Goal: Information Seeking & Learning: Learn about a topic

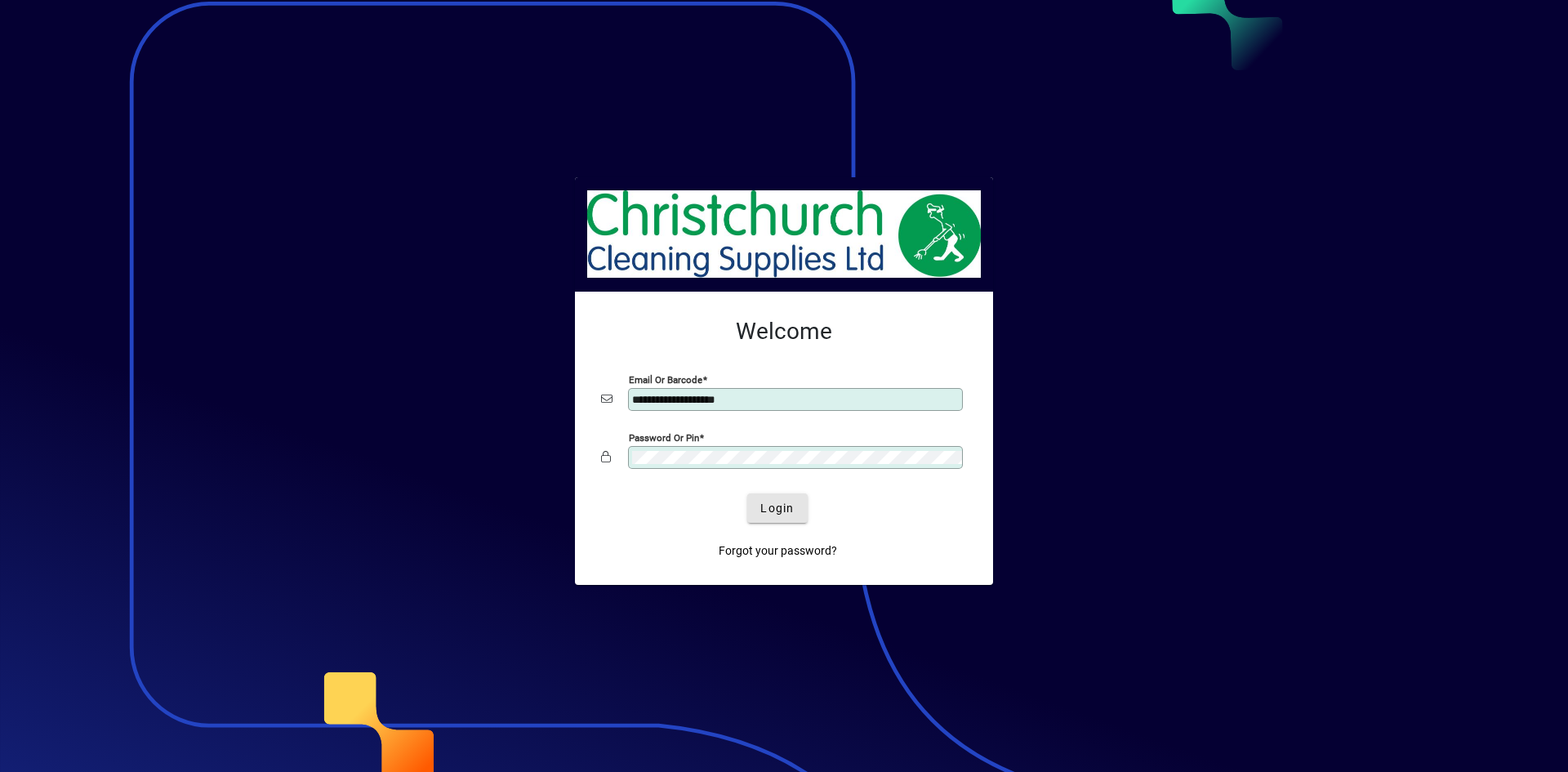
click at [776, 503] on span "Login" at bounding box center [777, 508] width 33 height 17
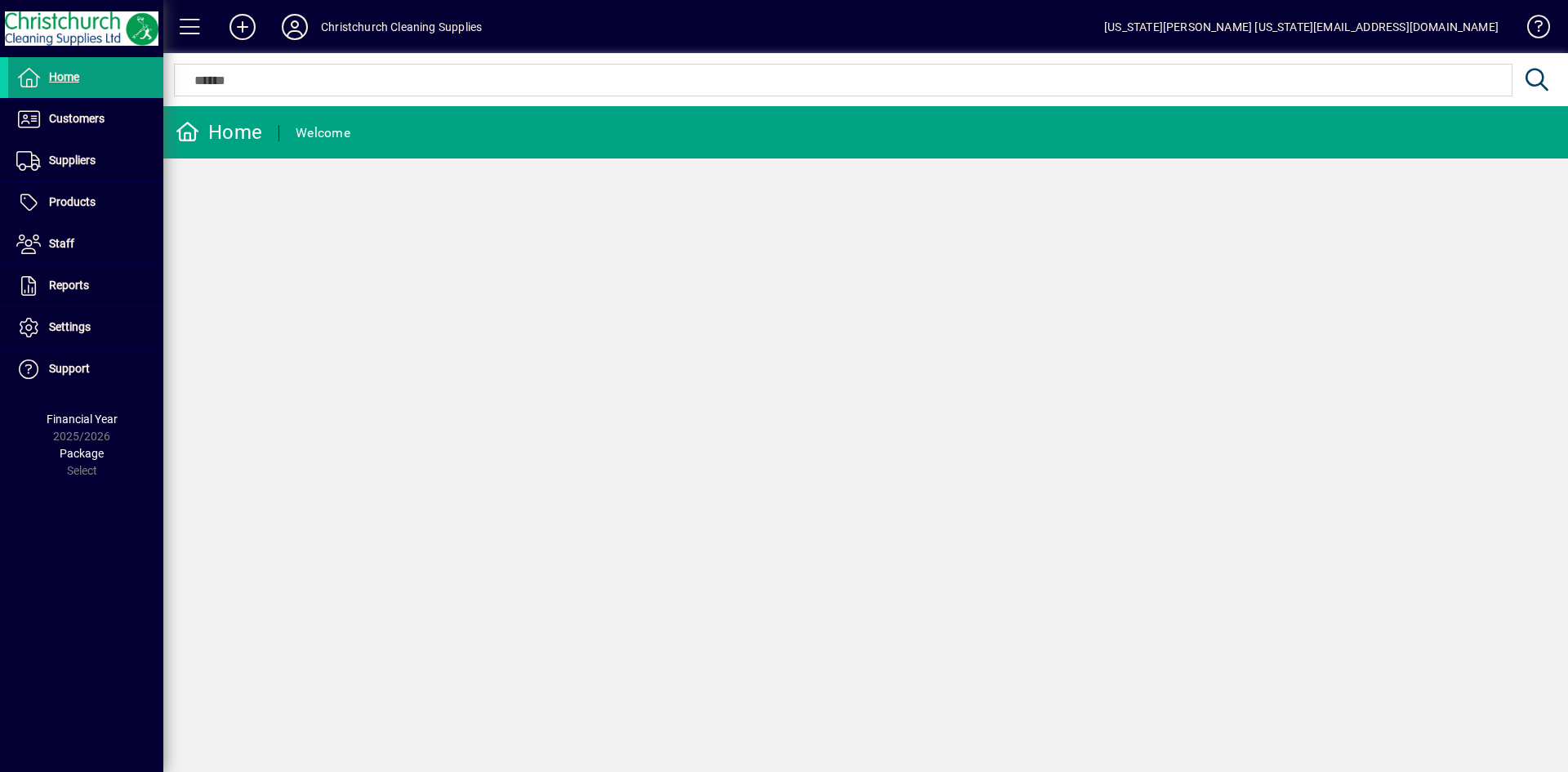
drag, startPoint x: 110, startPoint y: 121, endPoint x: 271, endPoint y: 97, distance: 162.8
click at [110, 121] on span at bounding box center [86, 119] width 156 height 40
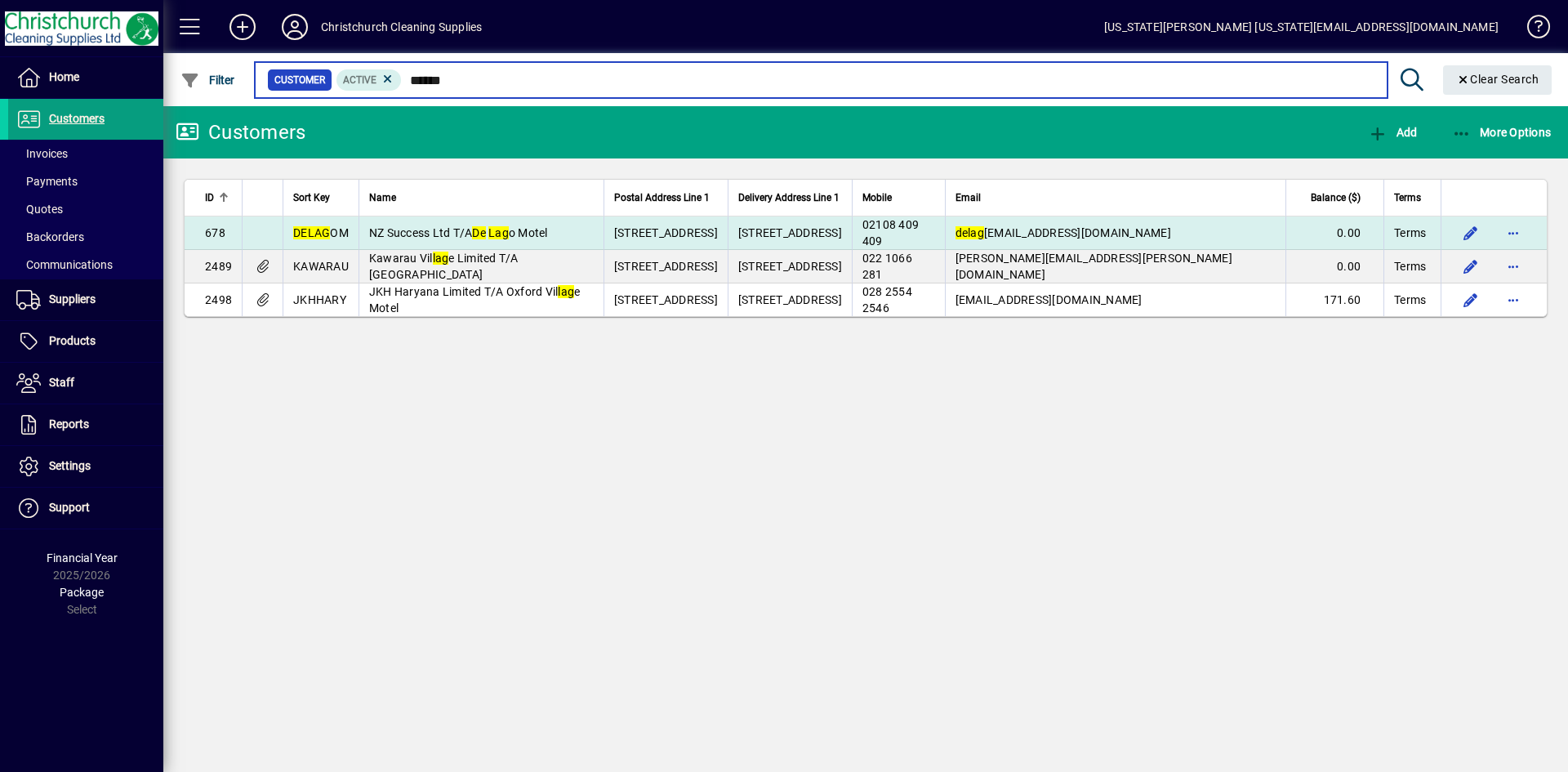
type input "******"
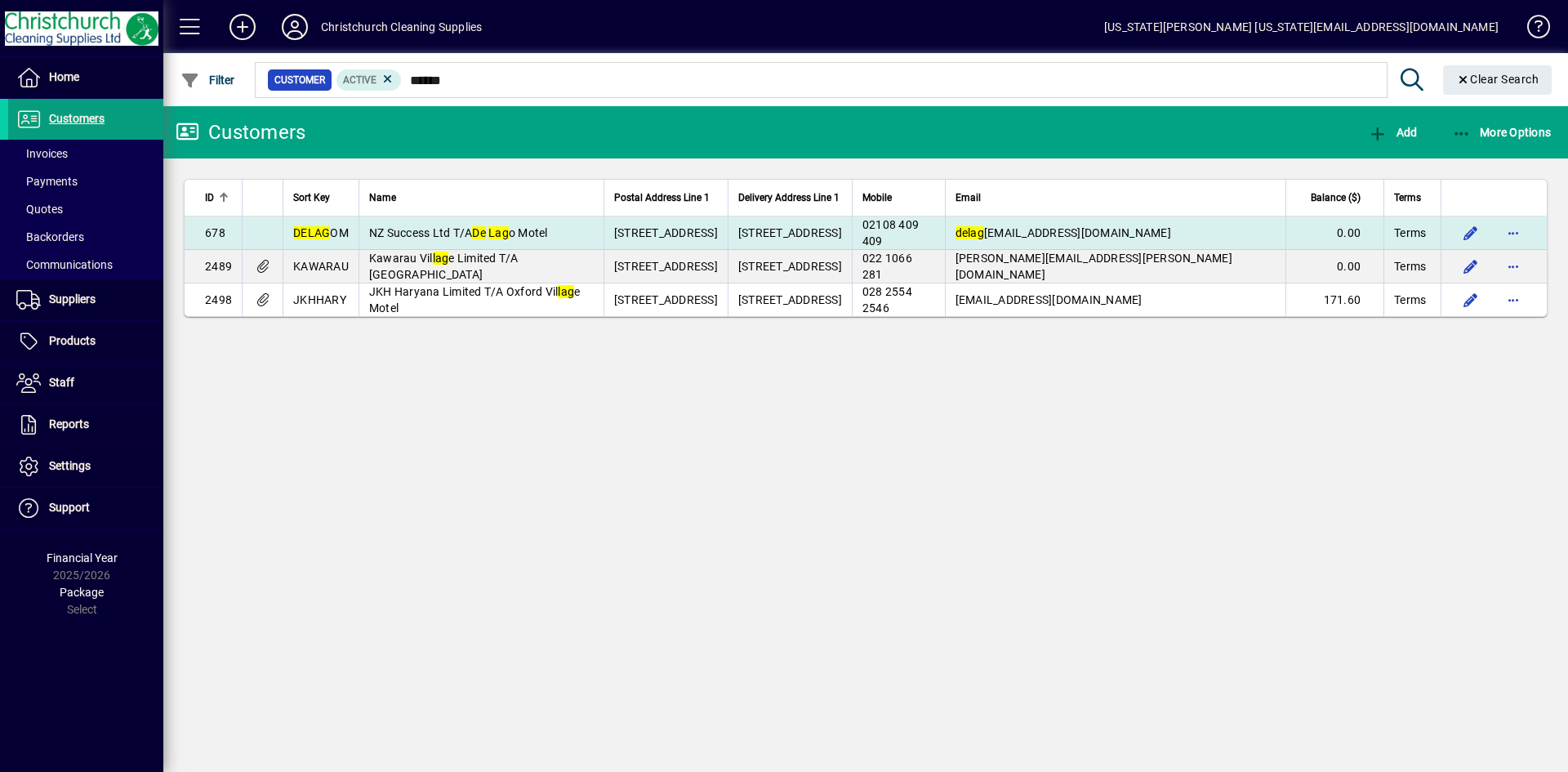
click at [486, 231] on em "De" at bounding box center [478, 233] width 14 height 13
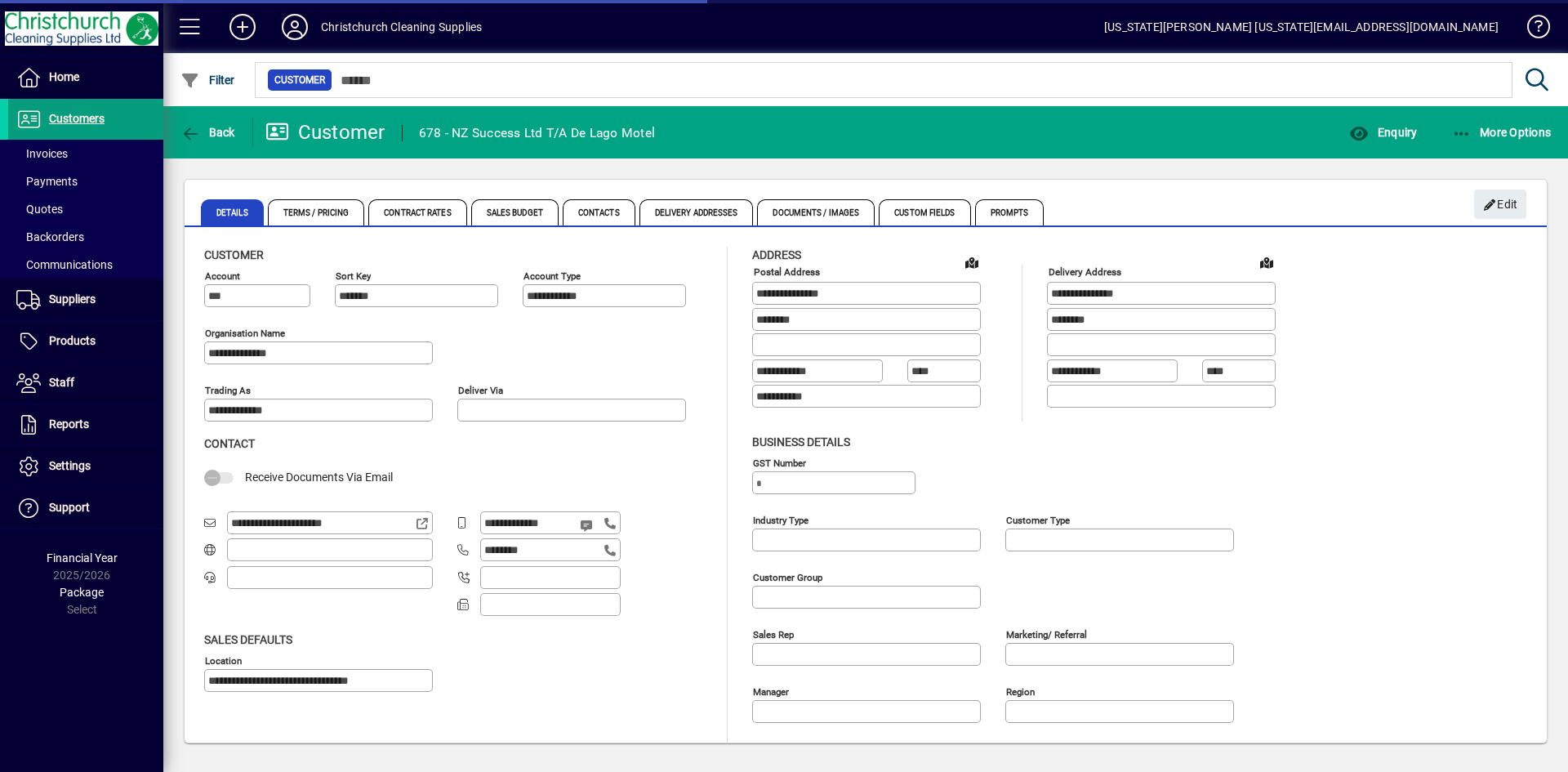
type input "**********"
type input "*********"
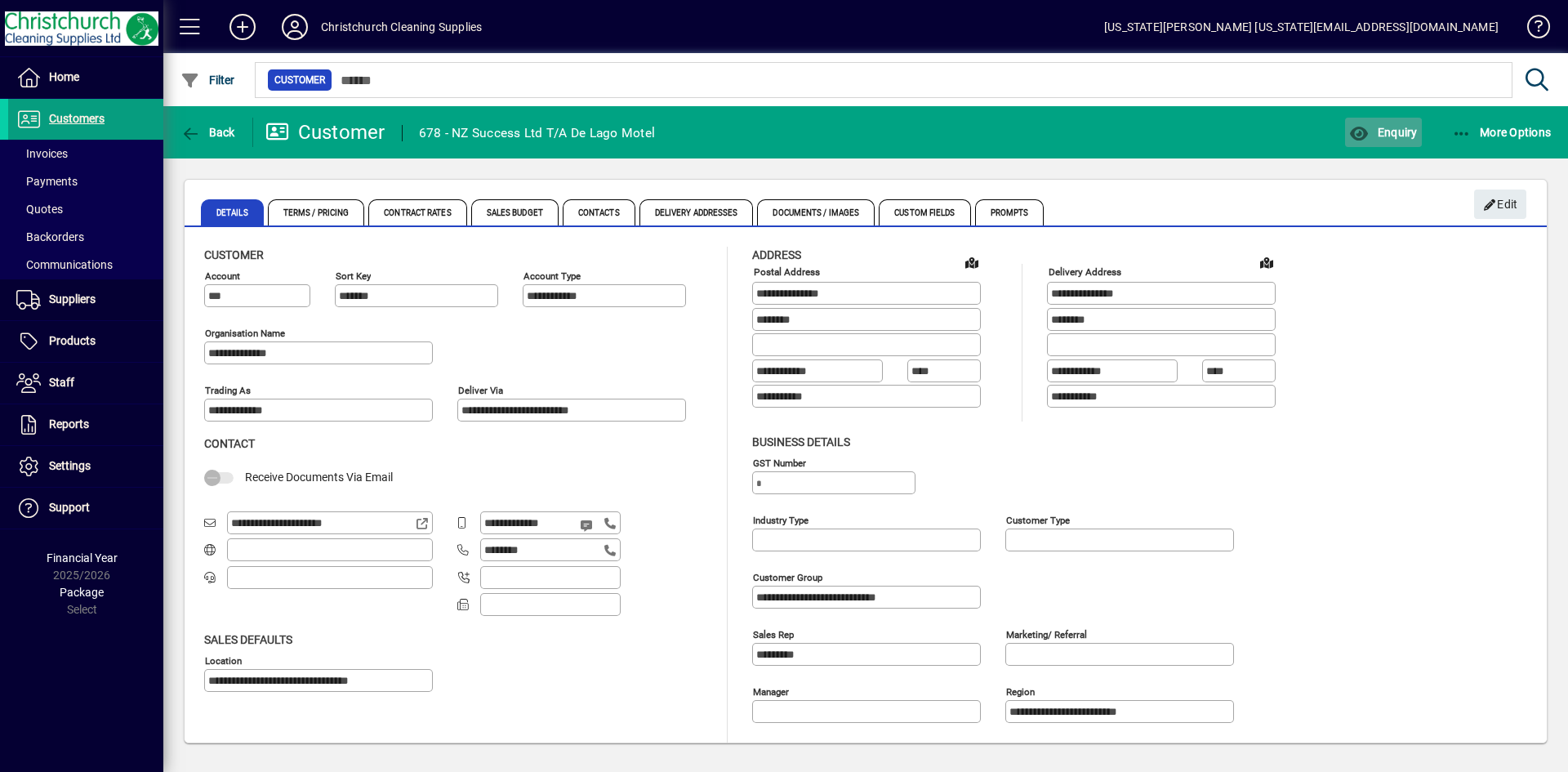
click at [1382, 133] on span "Enquiry" at bounding box center [1383, 133] width 68 height 13
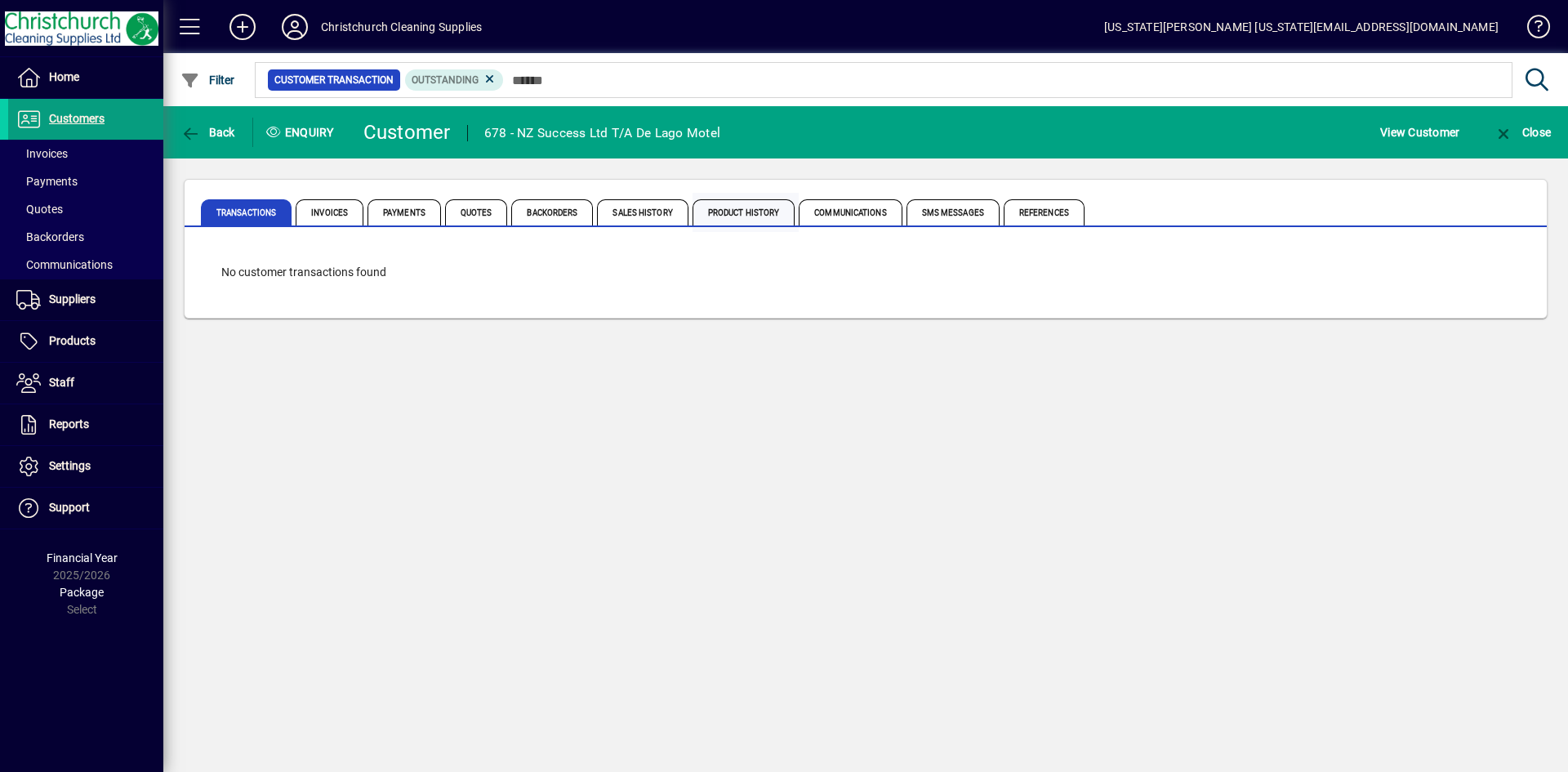
click at [750, 204] on span "Product History" at bounding box center [744, 213] width 103 height 26
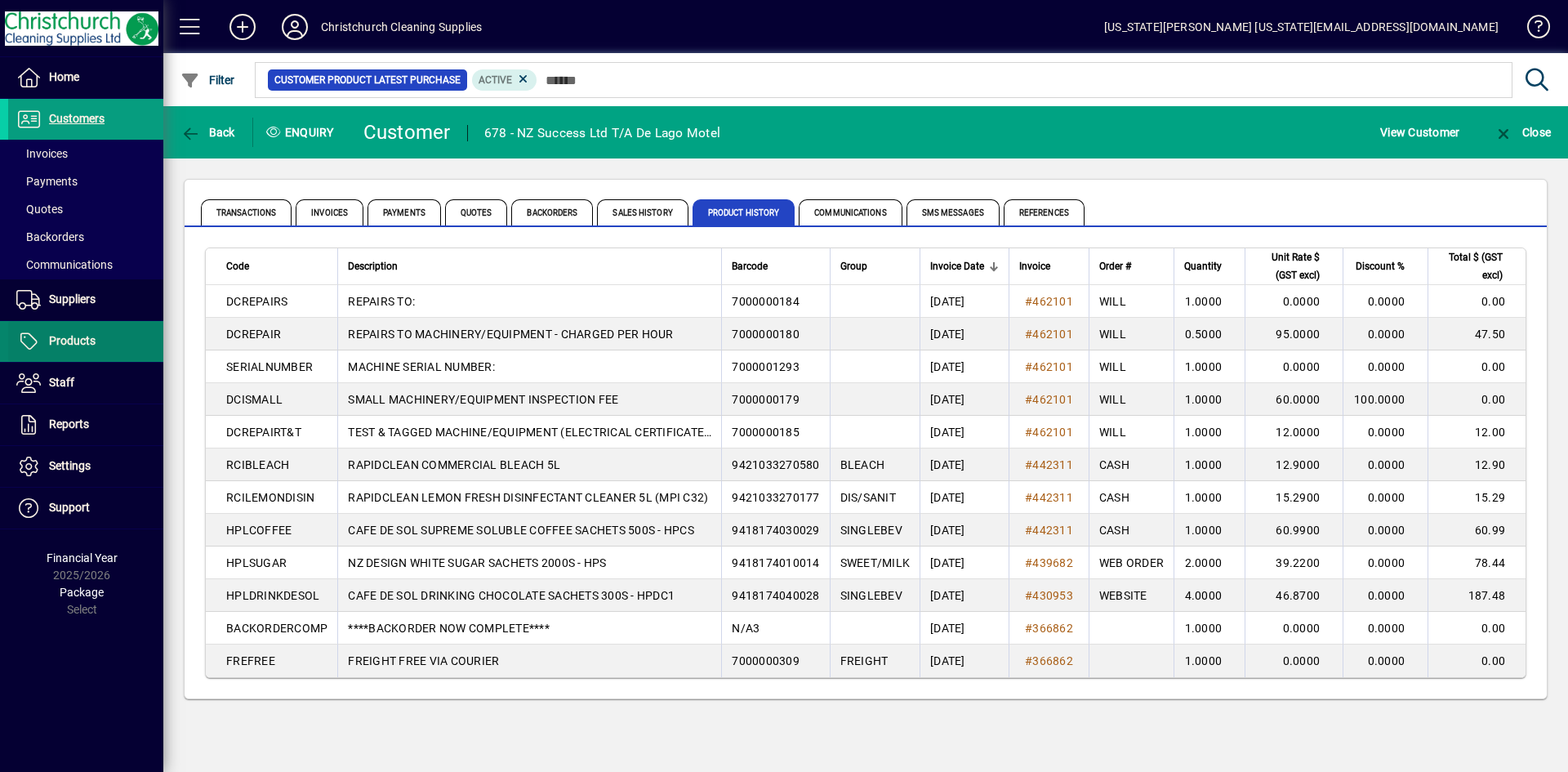
drag, startPoint x: 97, startPoint y: 339, endPoint x: 109, endPoint y: 333, distance: 13.4
click at [97, 339] on span at bounding box center [86, 341] width 156 height 40
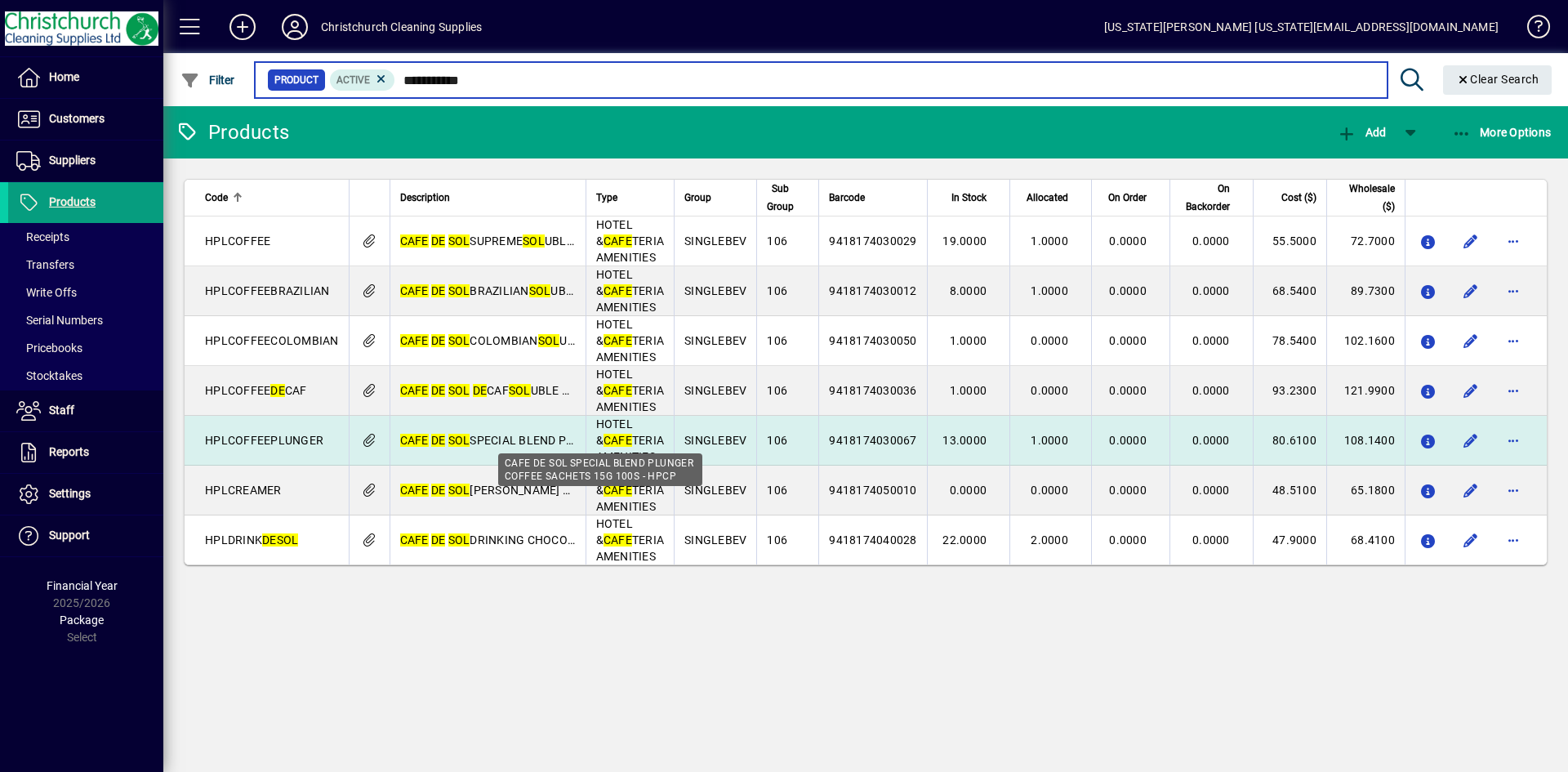
type input "**********"
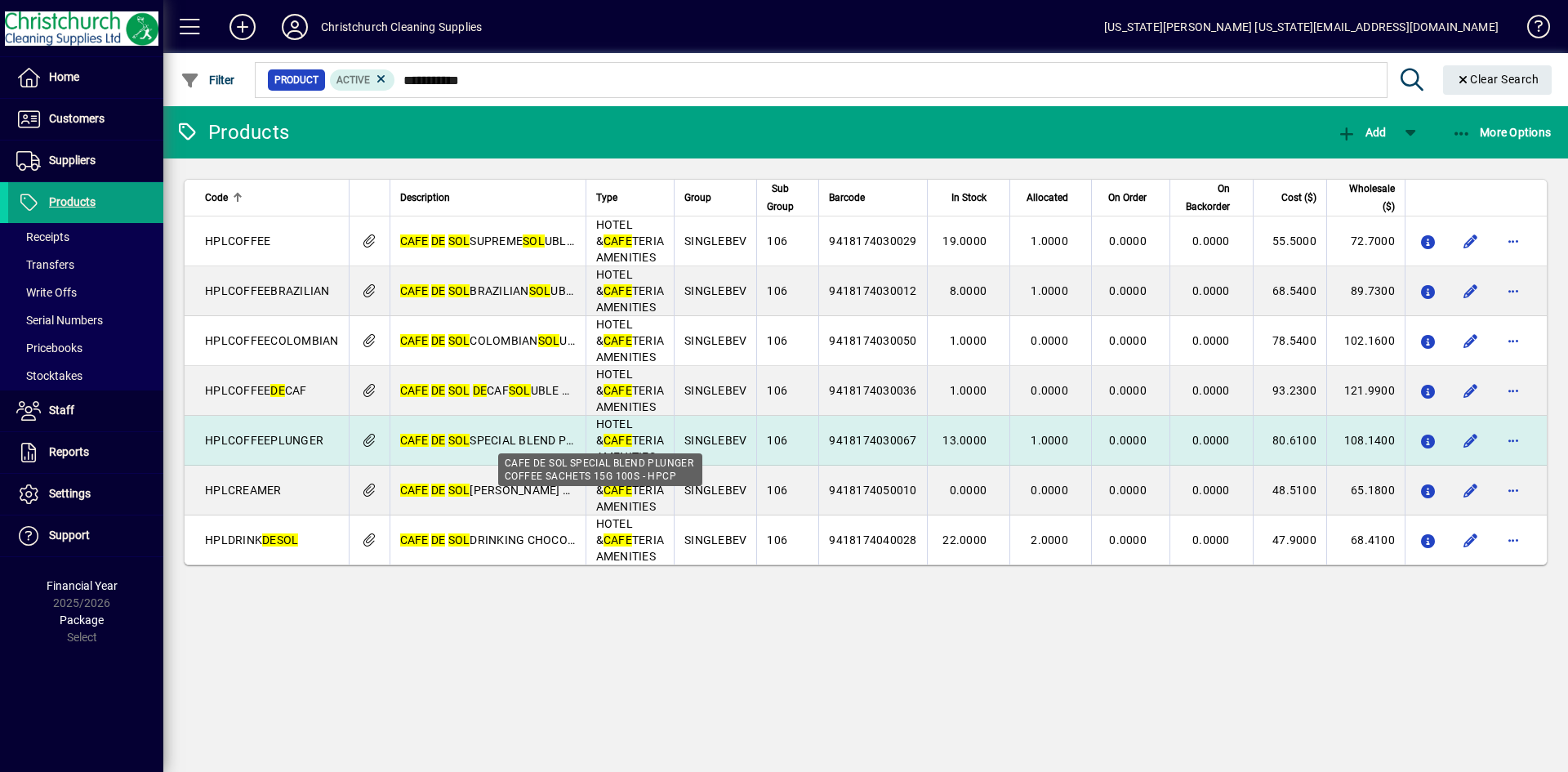
click at [493, 437] on span "CAFE DE SOL SPECIAL BLEND PLUNGER COFFEE SACHETS 15G 100S - HPCP" at bounding box center [602, 440] width 404 height 13
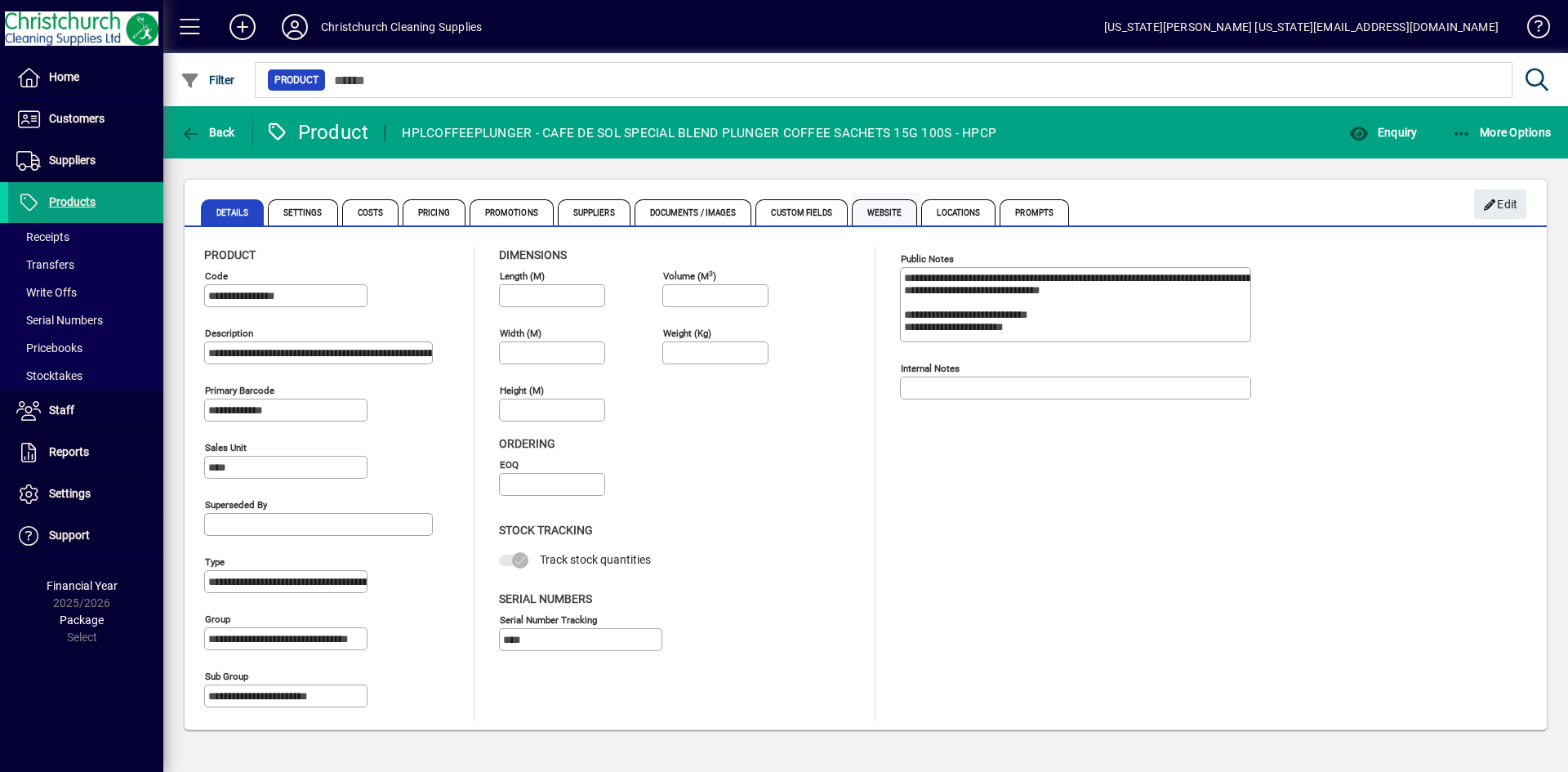
click at [882, 205] on span "Website" at bounding box center [885, 213] width 66 height 26
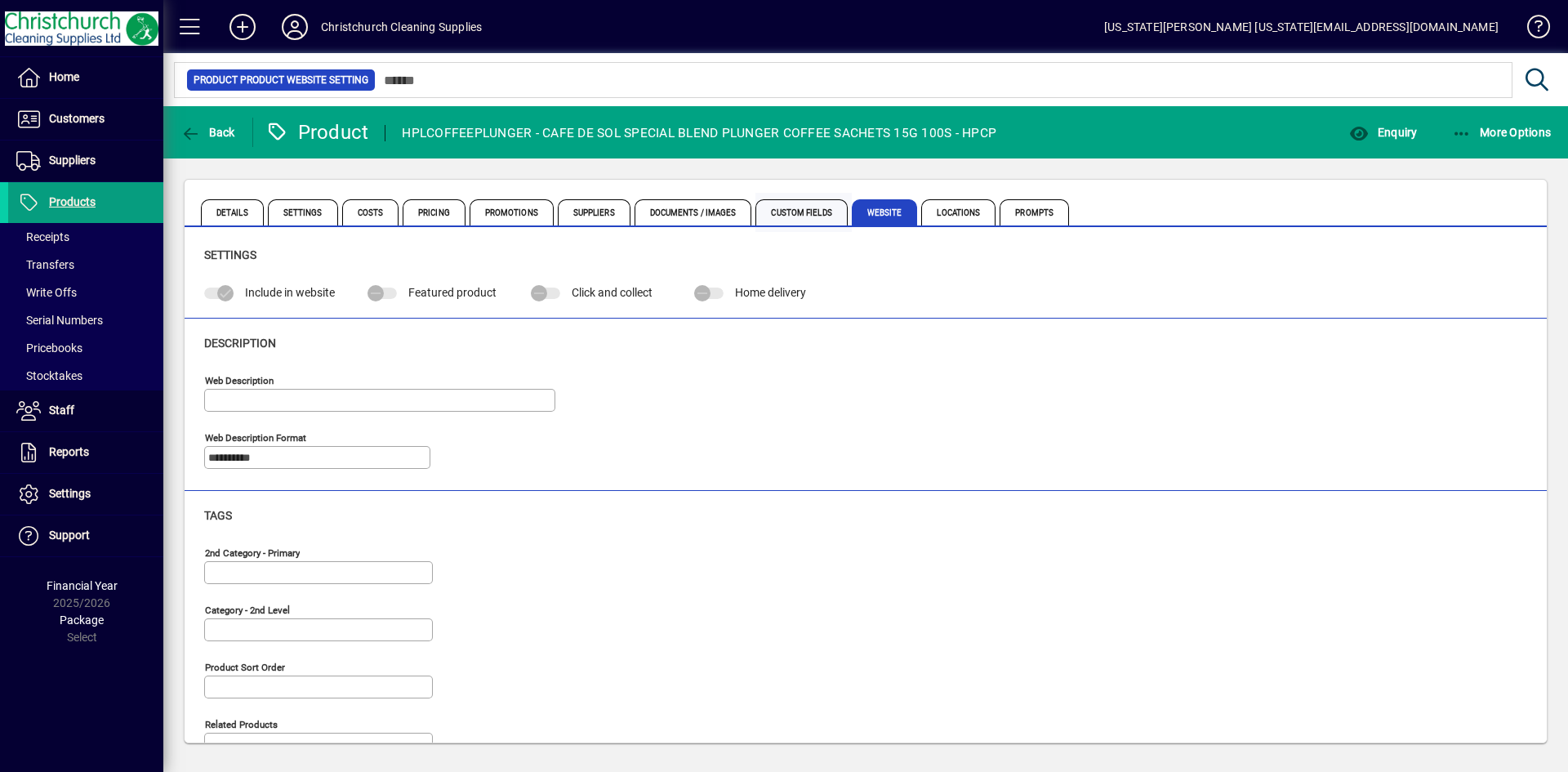
click at [808, 208] on span "Custom Fields" at bounding box center [801, 213] width 91 height 26
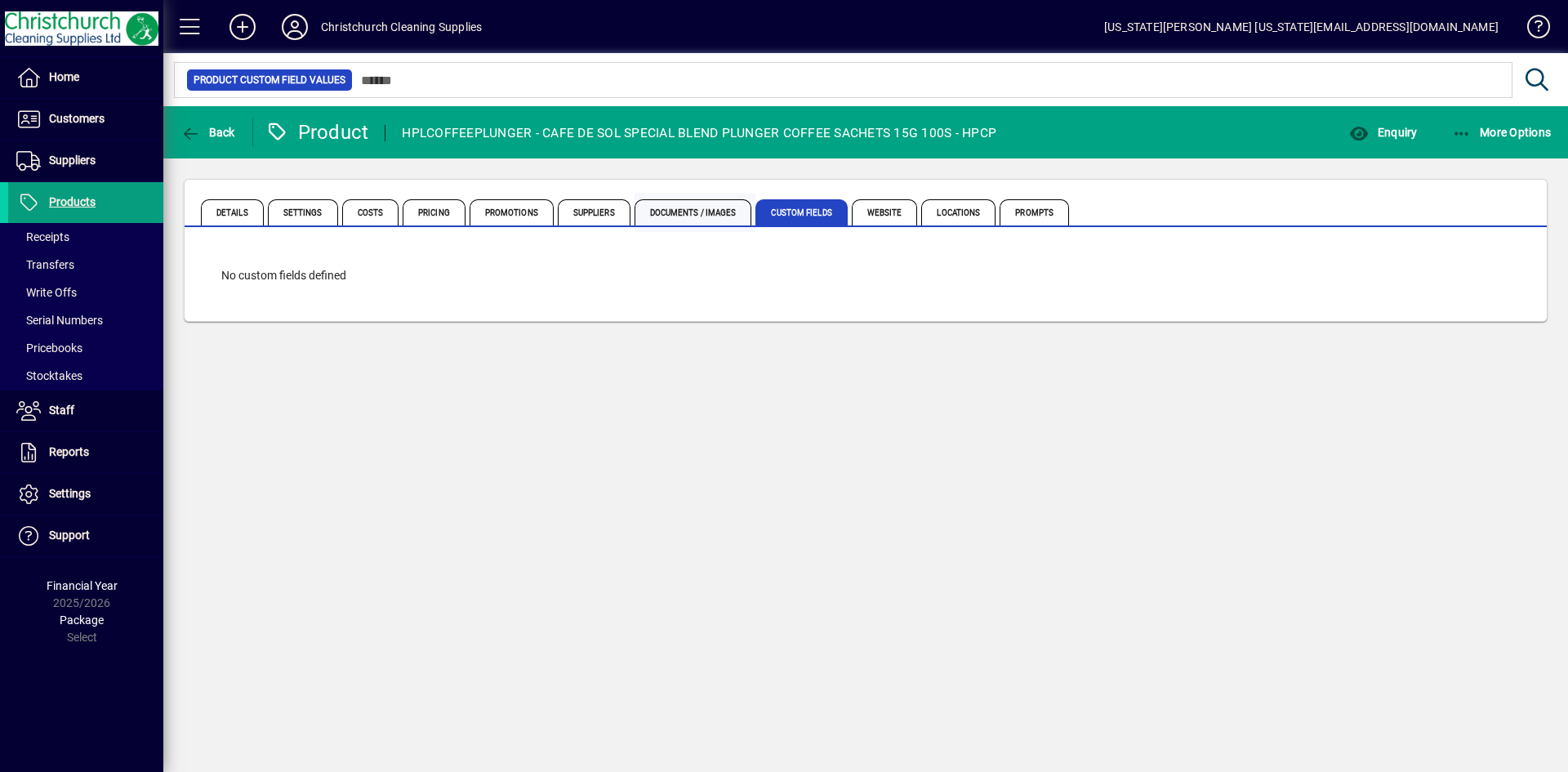
click at [699, 202] on span "Documents / Images" at bounding box center [694, 213] width 118 height 26
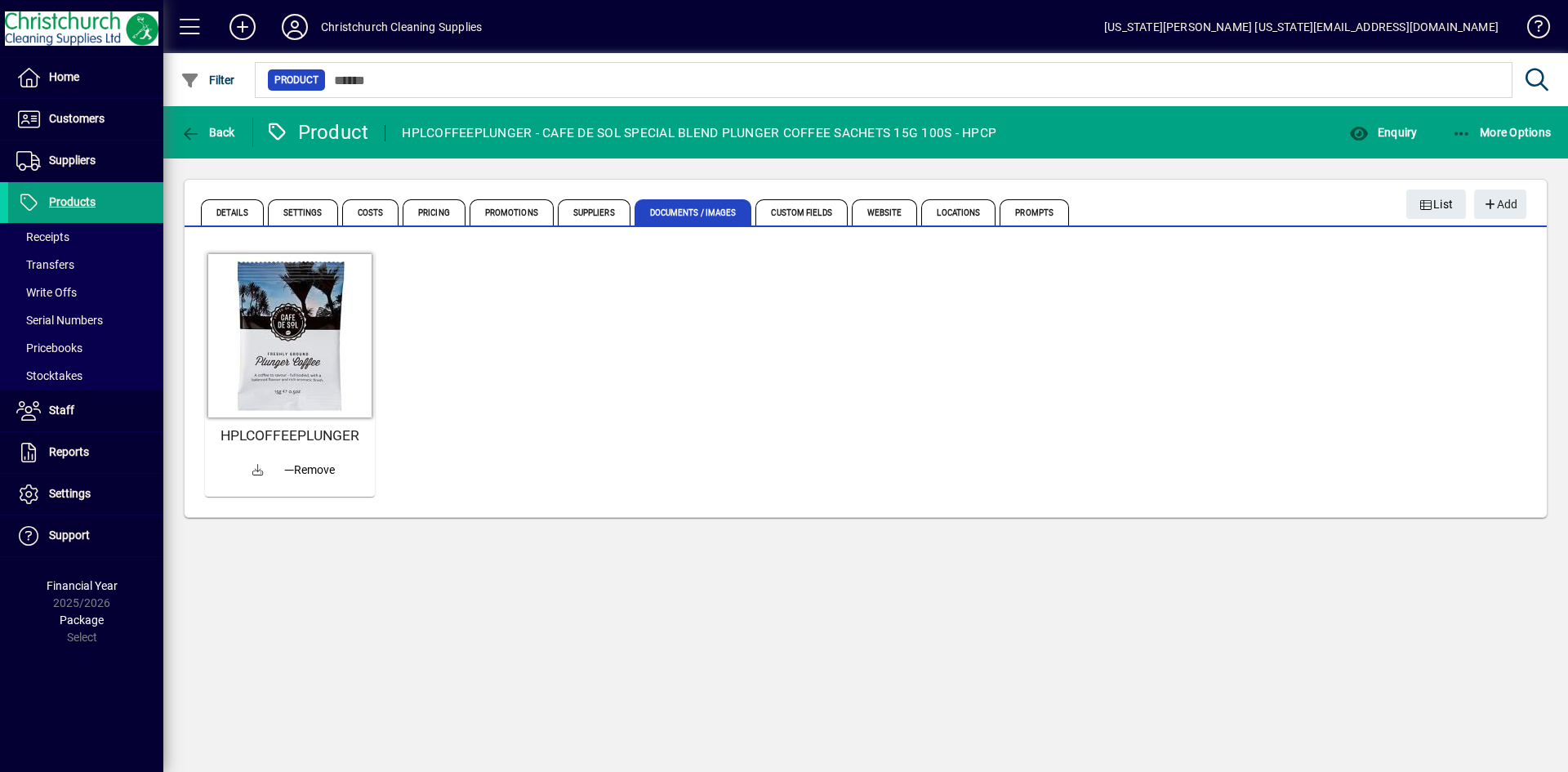
click at [329, 432] on h5 "HPLCOFFEEPLUNGER" at bounding box center [290, 435] width 156 height 17
click at [338, 441] on h5 "HPLCOFFEEPLUNGER" at bounding box center [290, 435] width 156 height 17
click at [225, 208] on span "Details" at bounding box center [232, 213] width 63 height 26
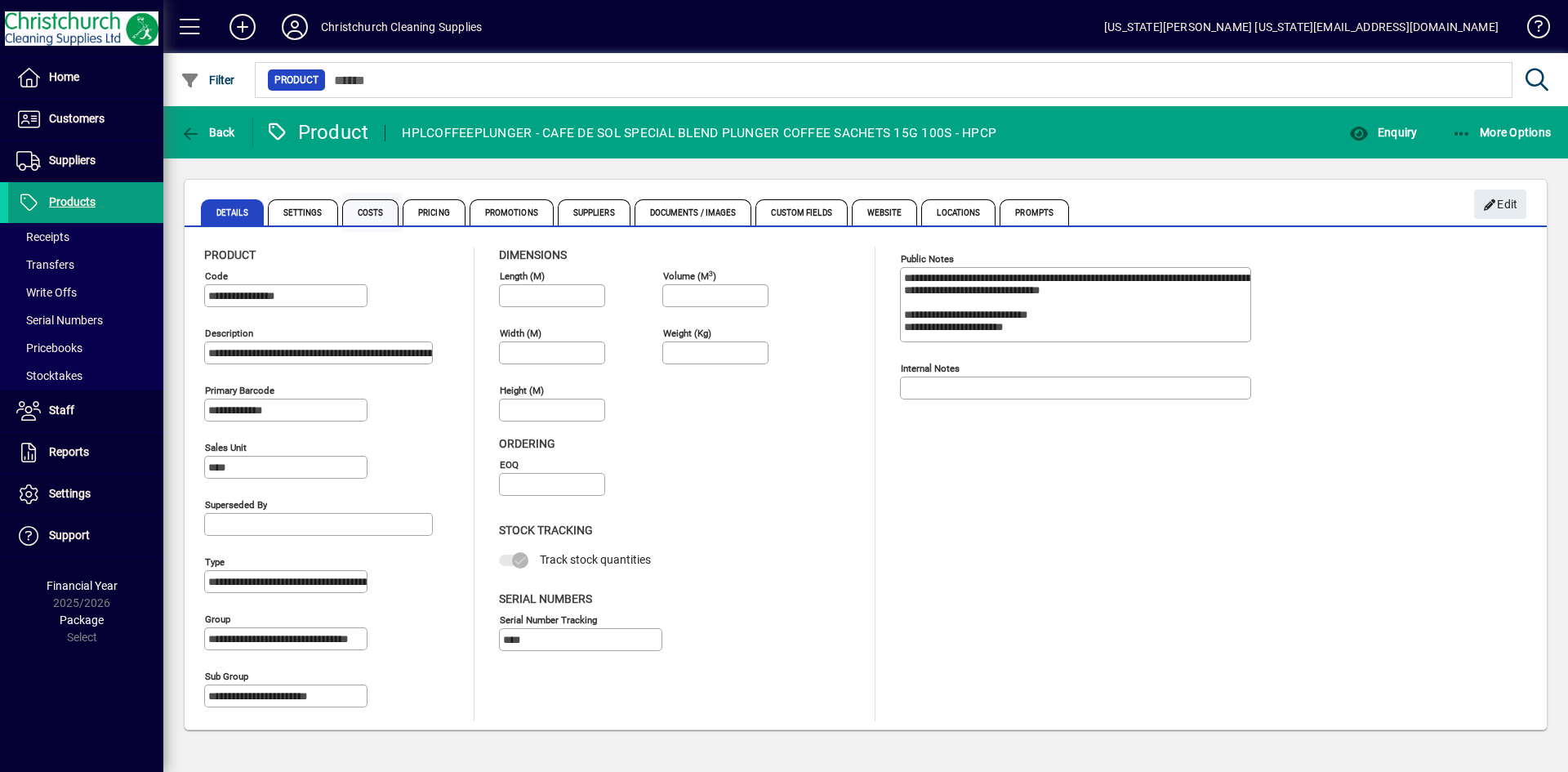
click at [354, 207] on span "Costs" at bounding box center [371, 213] width 57 height 26
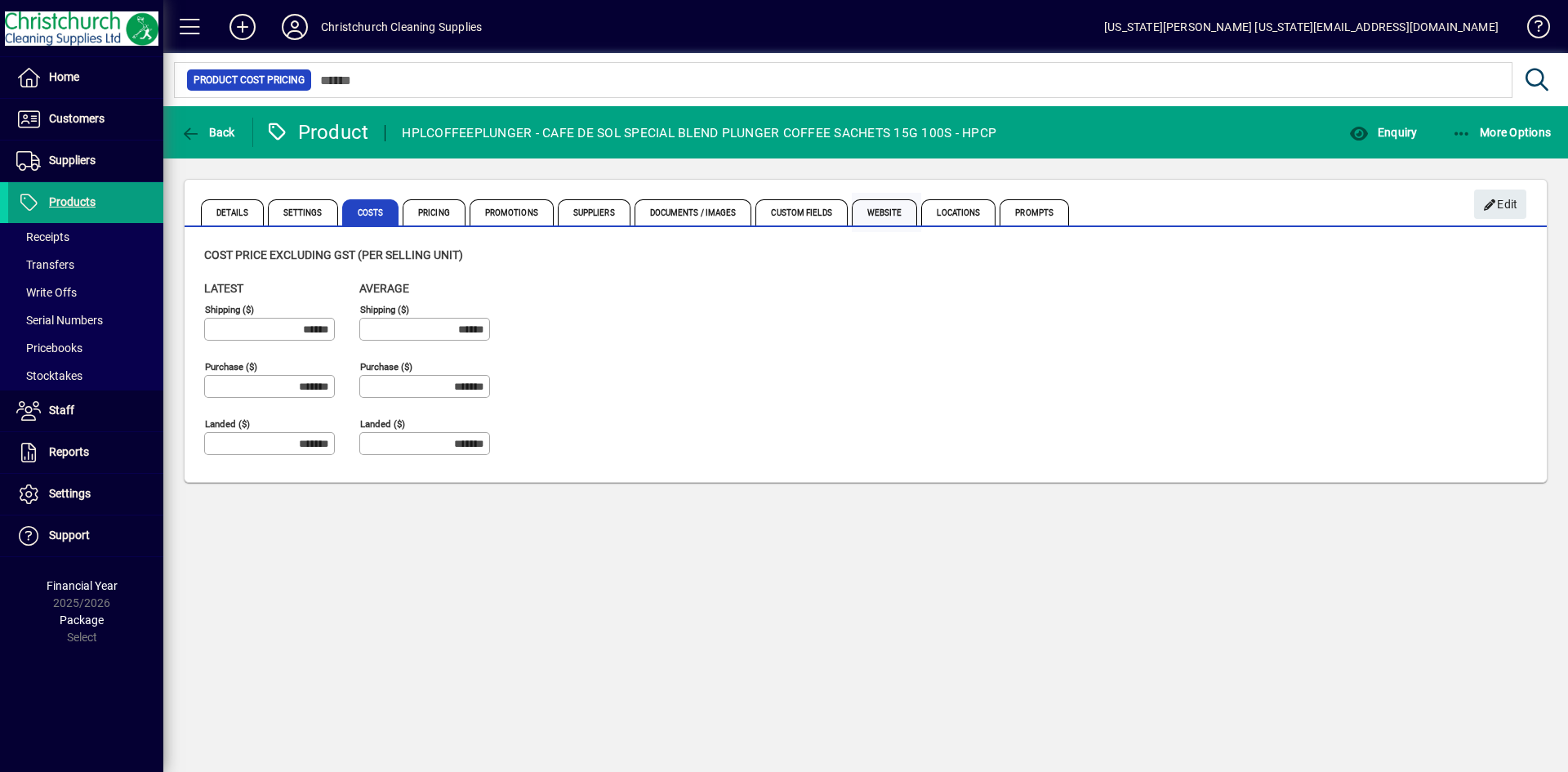
click at [866, 215] on span "Website" at bounding box center [885, 213] width 66 height 26
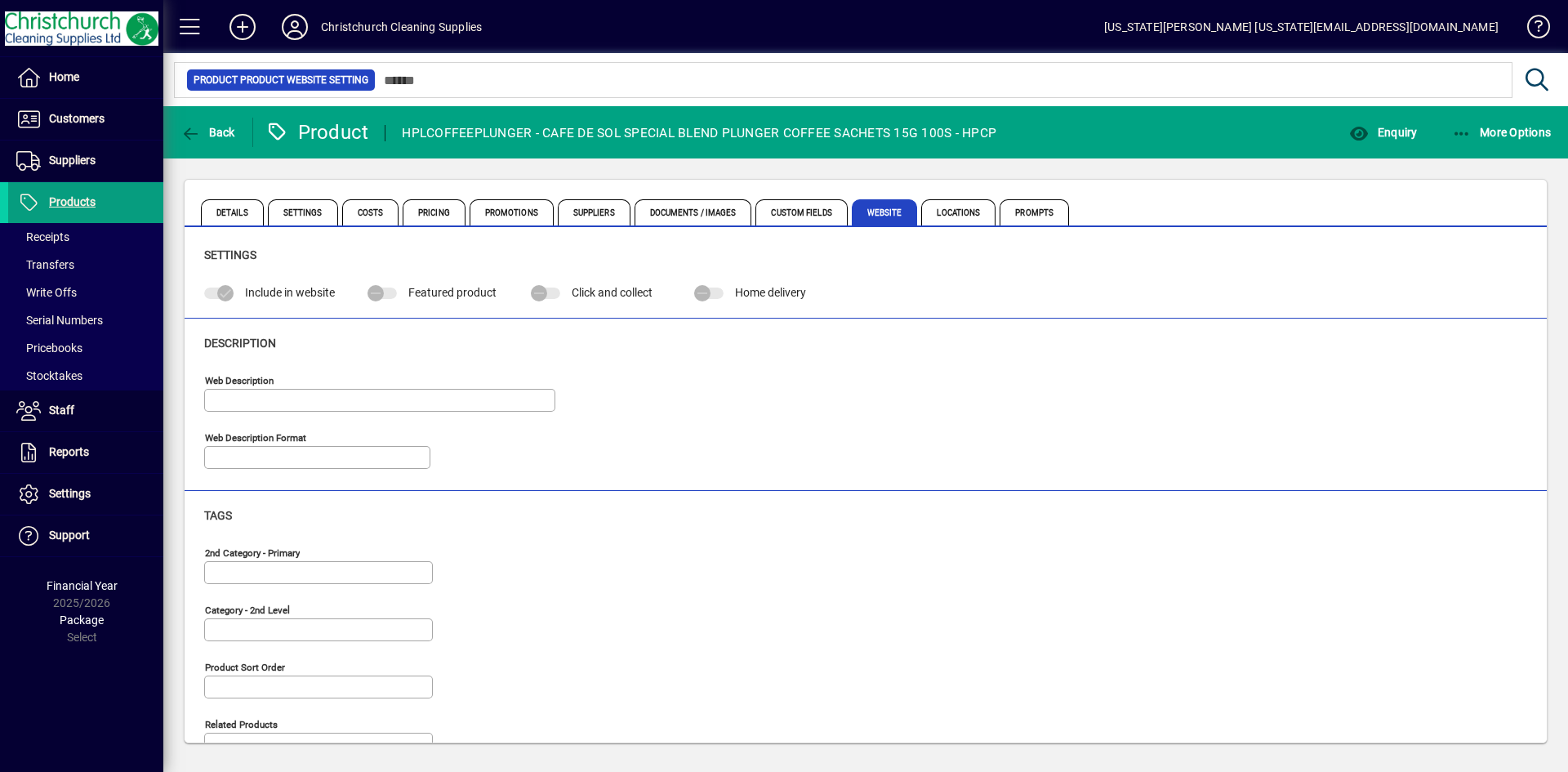
type input "**********"
click at [954, 218] on span "Locations" at bounding box center [958, 213] width 75 height 26
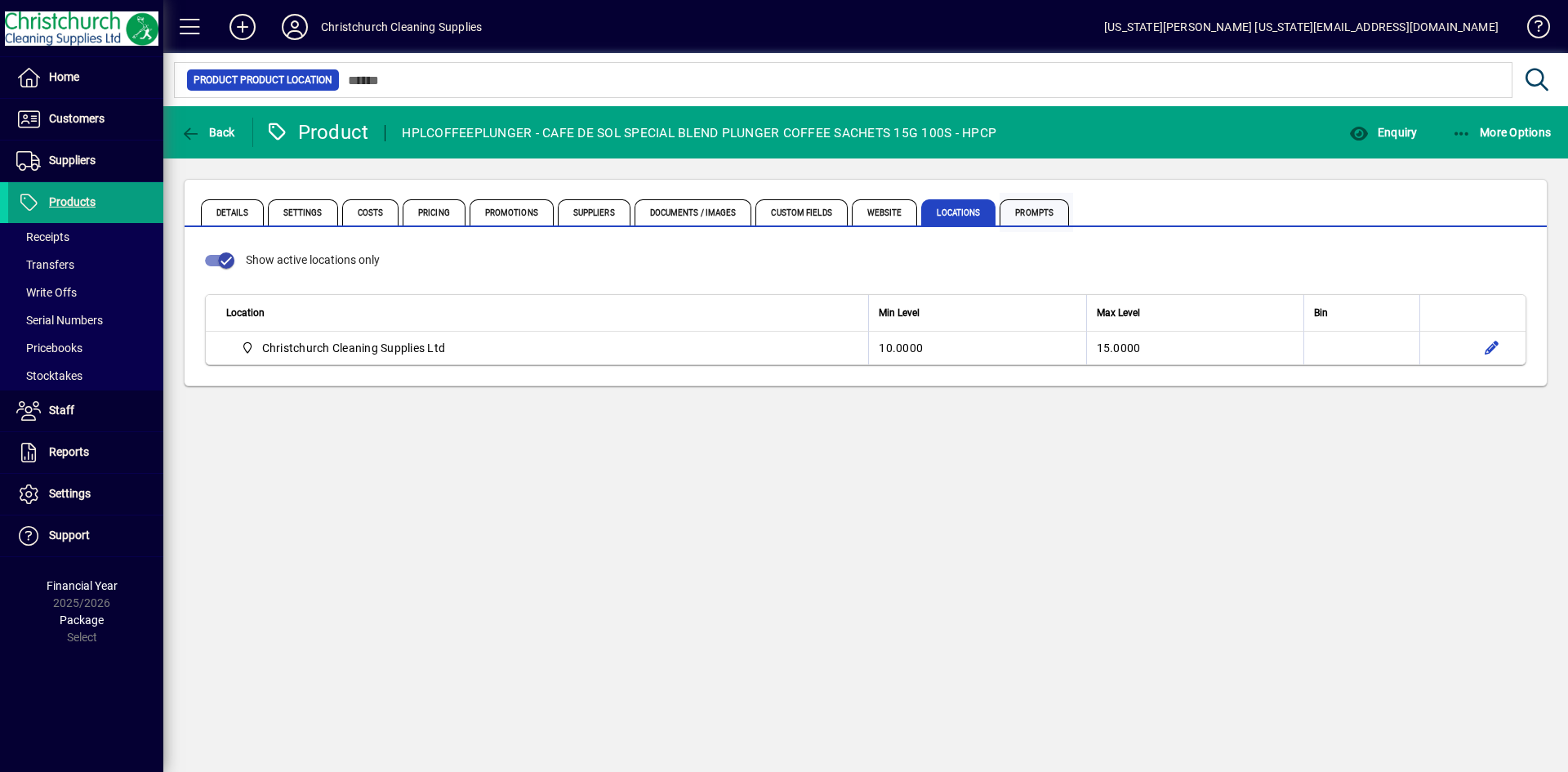
click at [1032, 202] on span "Prompts" at bounding box center [1033, 213] width 69 height 26
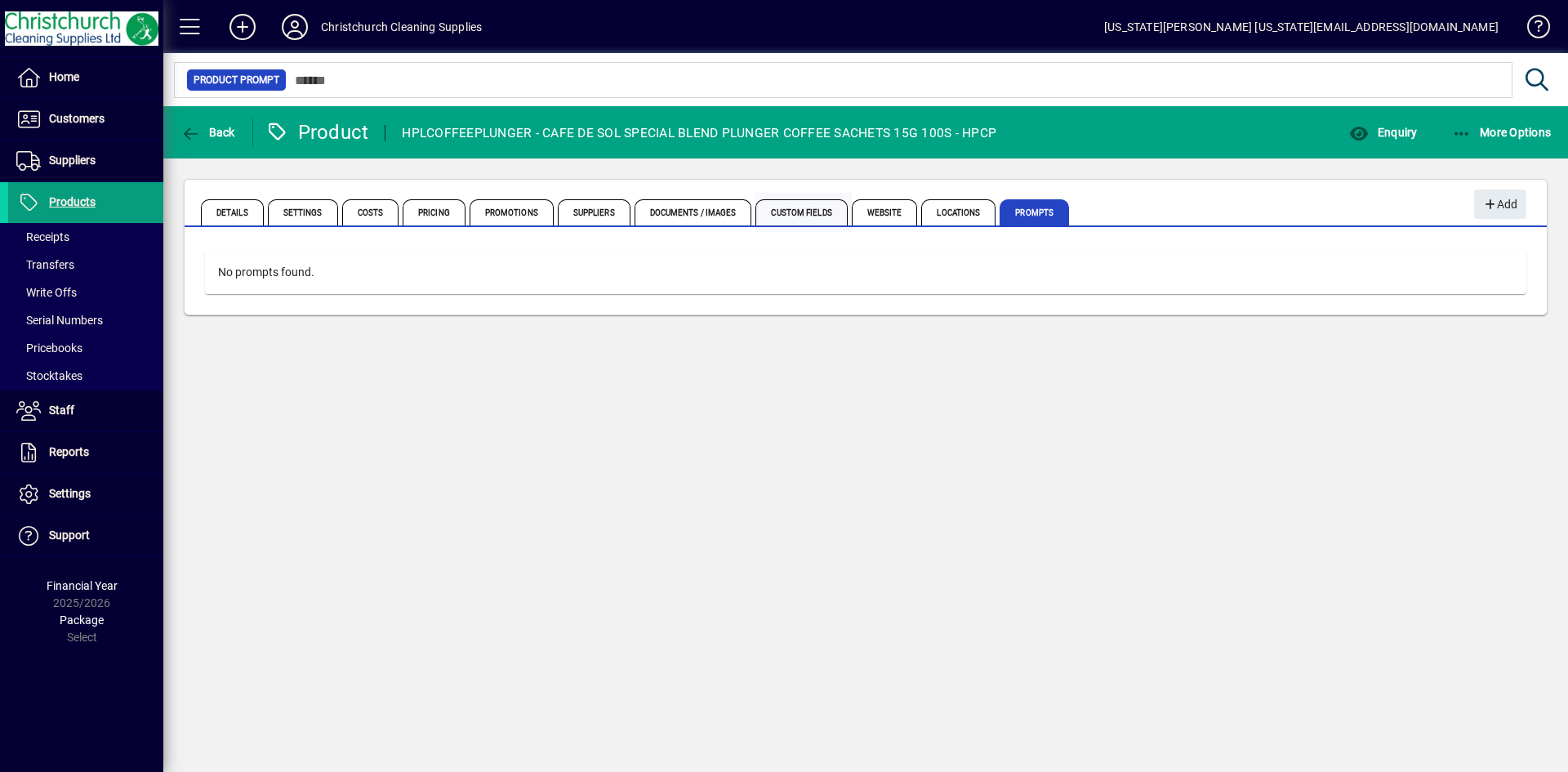
click at [810, 213] on span "Custom Fields" at bounding box center [801, 213] width 91 height 26
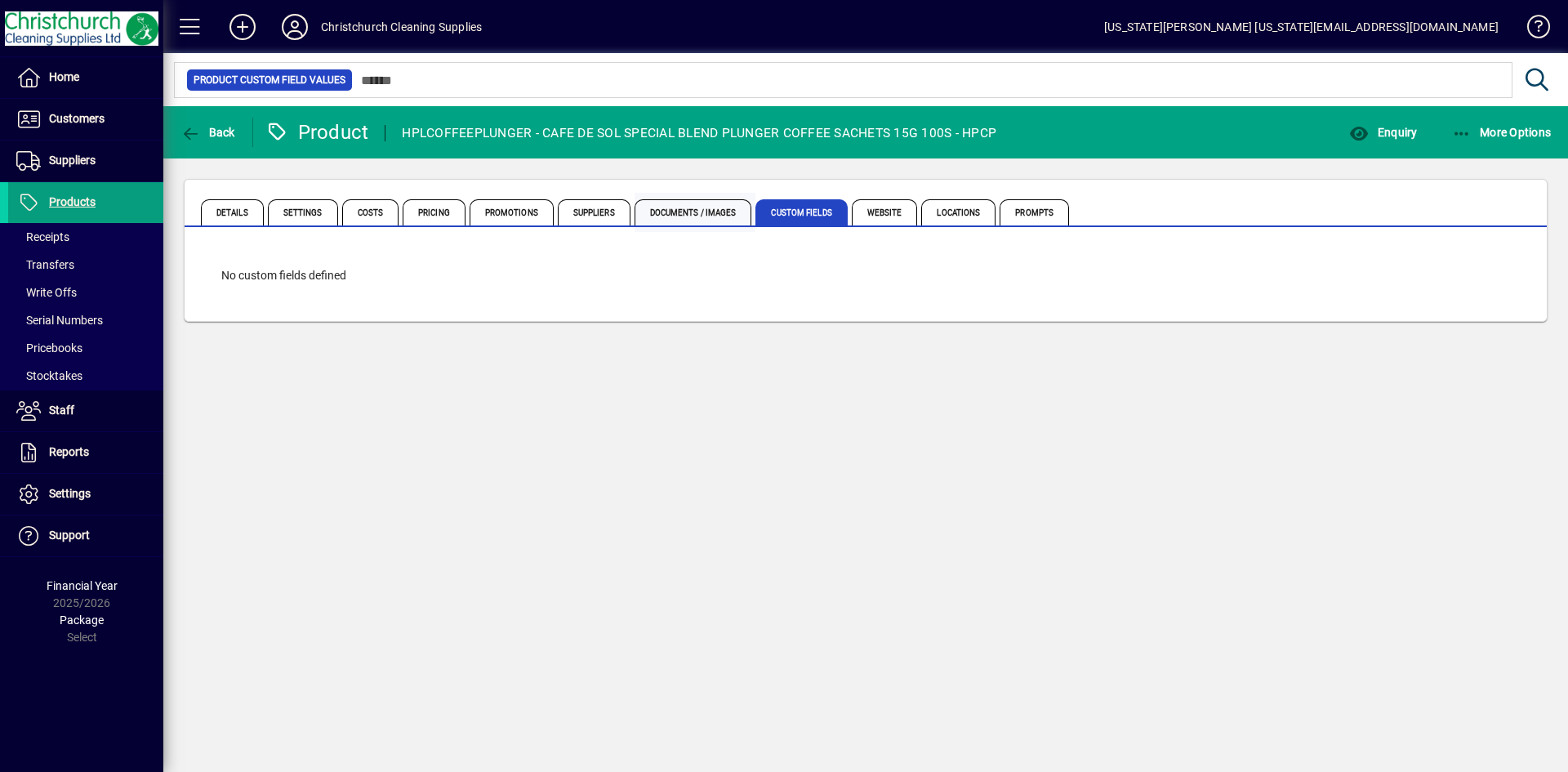
click at [676, 210] on span "Documents / Images" at bounding box center [694, 213] width 118 height 26
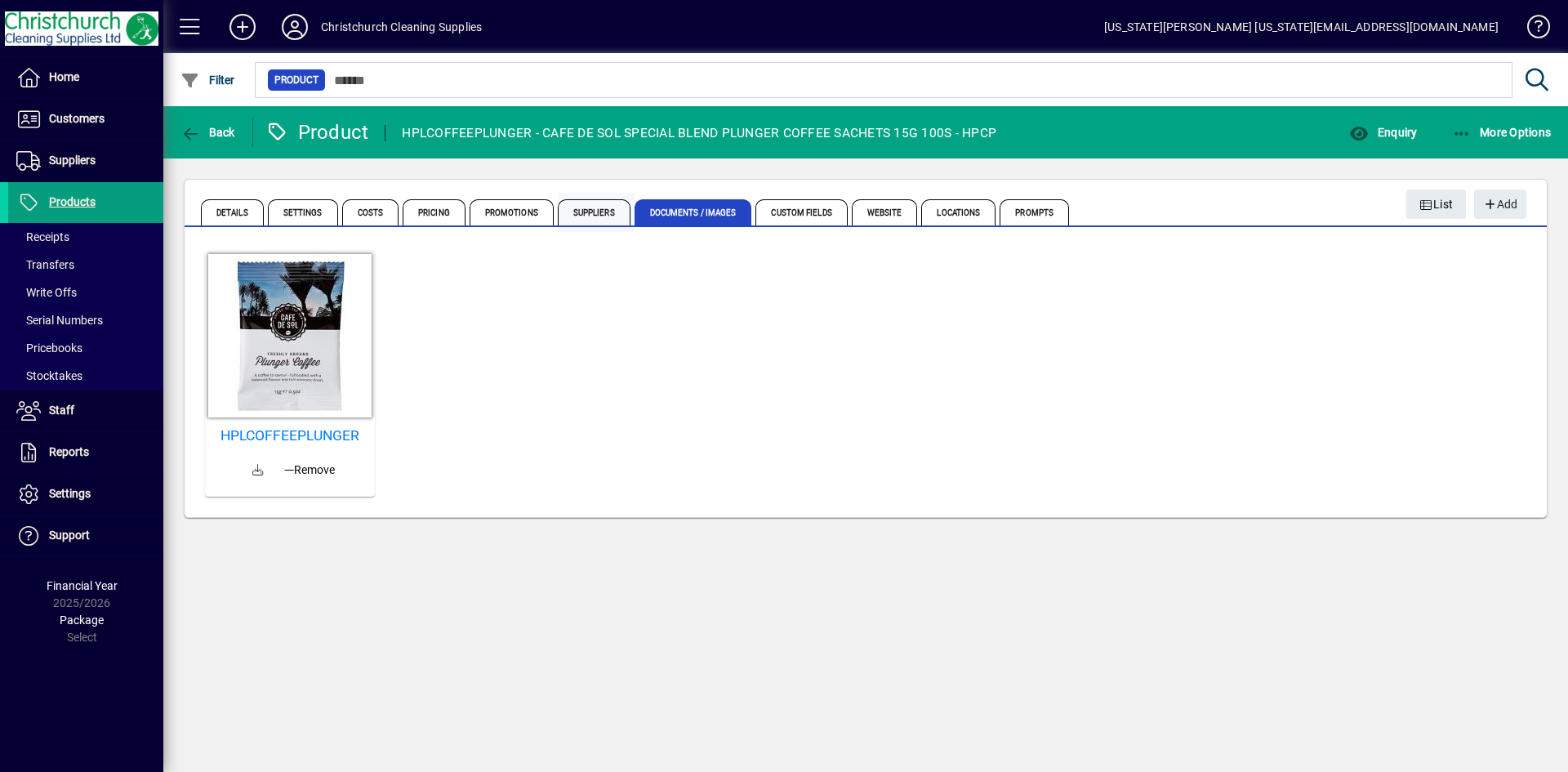
click at [559, 209] on span "Suppliers" at bounding box center [594, 213] width 73 height 26
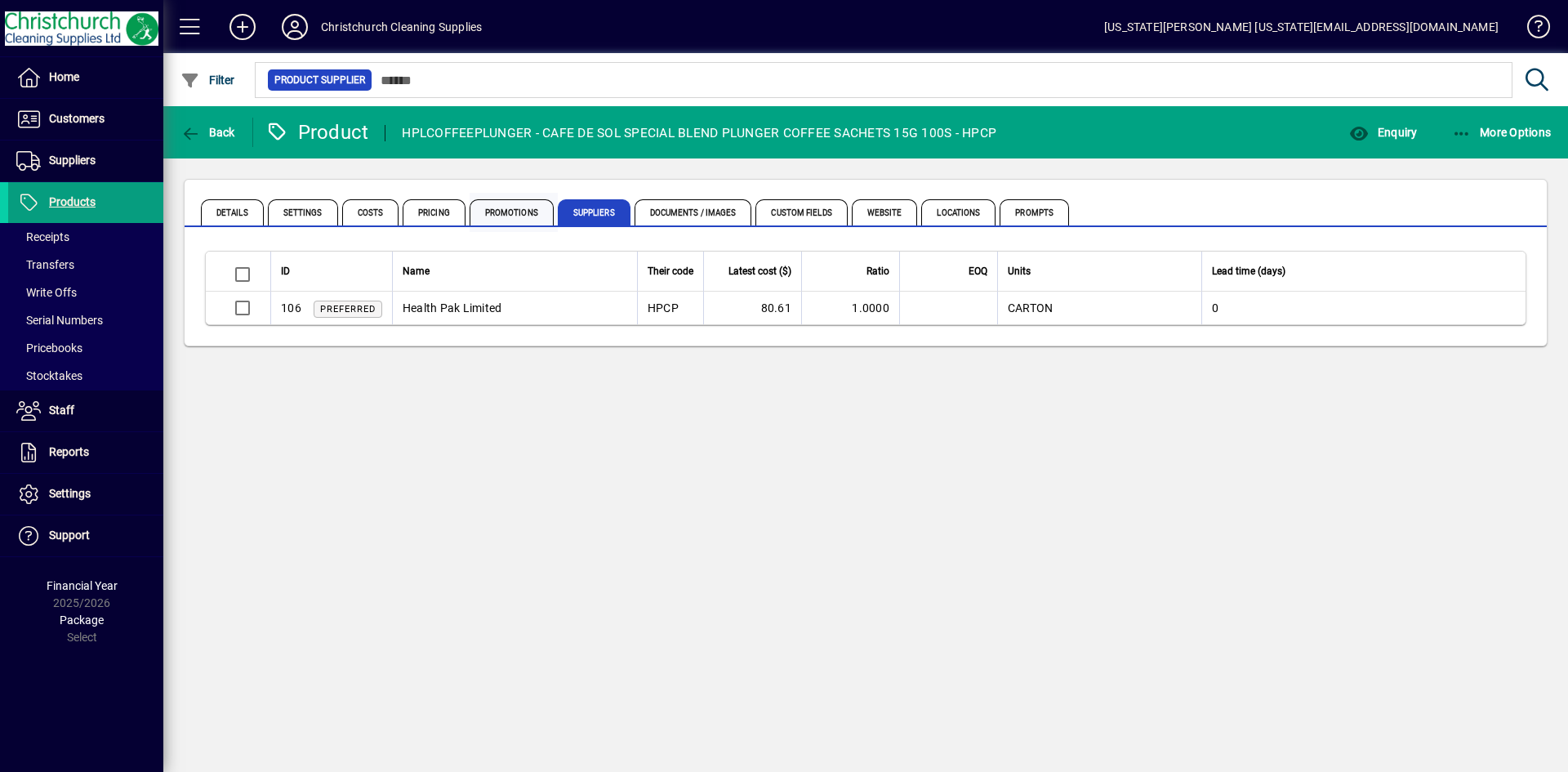
click at [534, 211] on span "Promotions" at bounding box center [511, 213] width 84 height 26
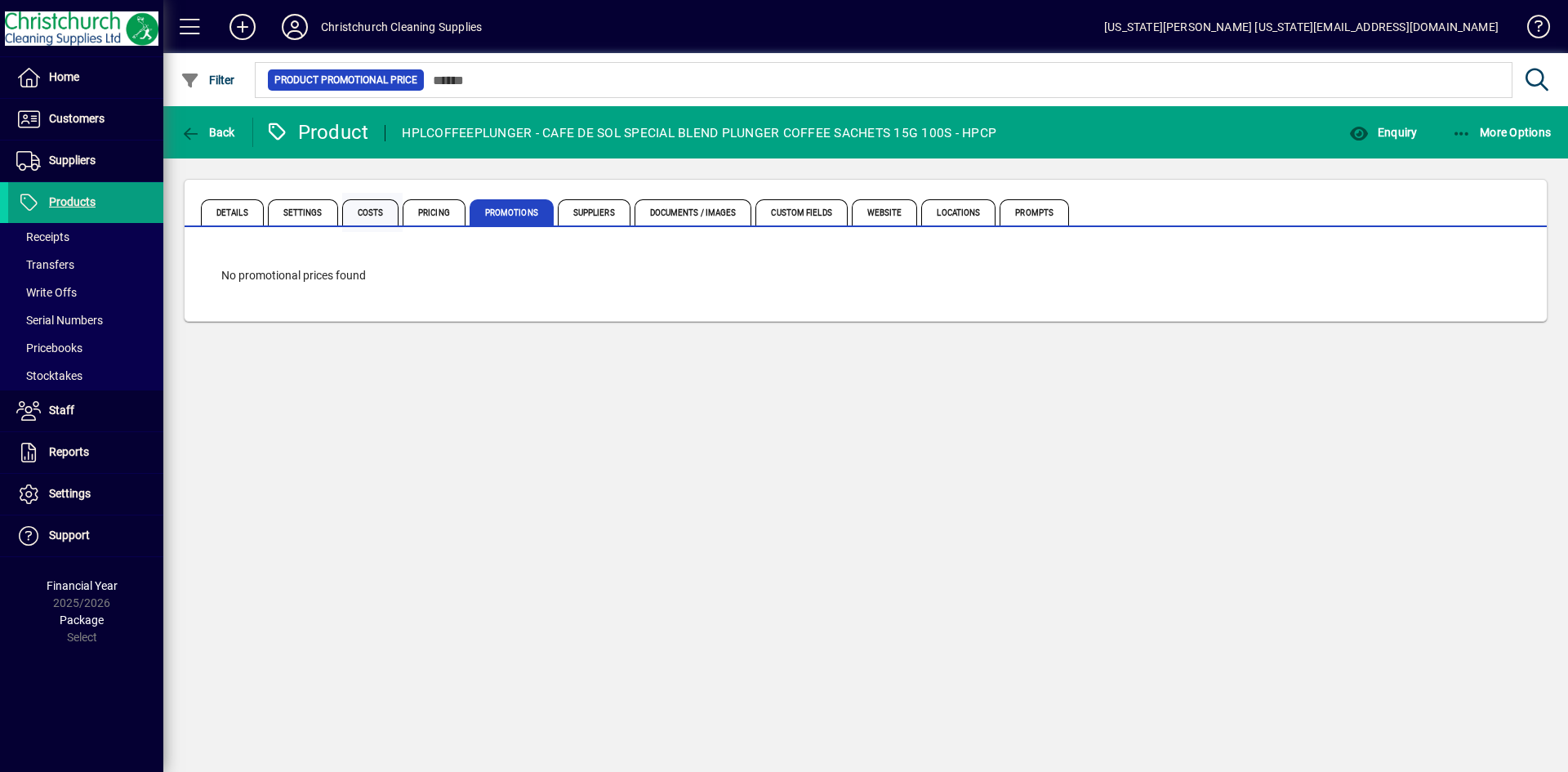
click at [393, 209] on span "Costs" at bounding box center [371, 213] width 57 height 26
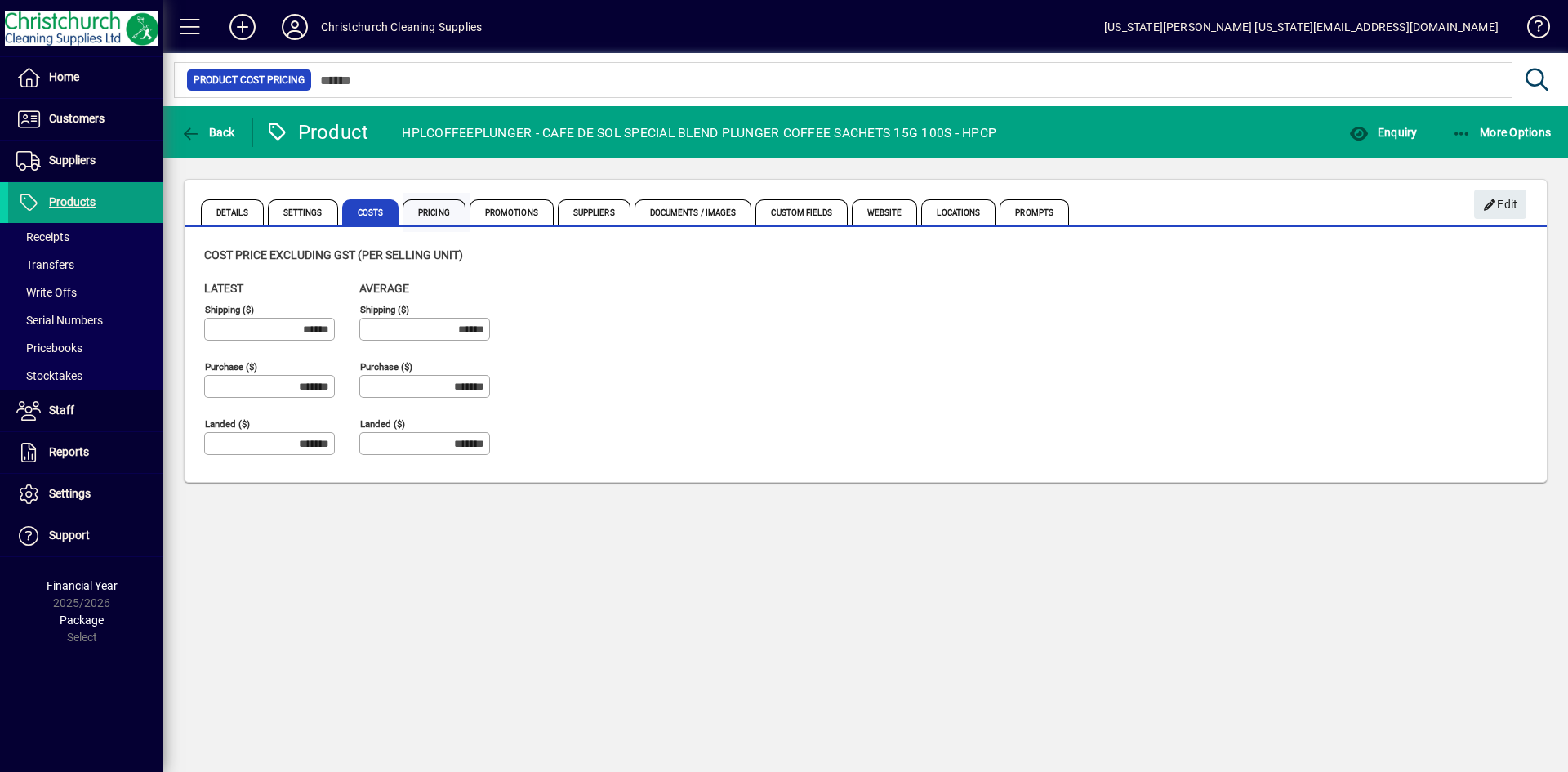
click at [436, 205] on span "Pricing" at bounding box center [434, 213] width 63 height 26
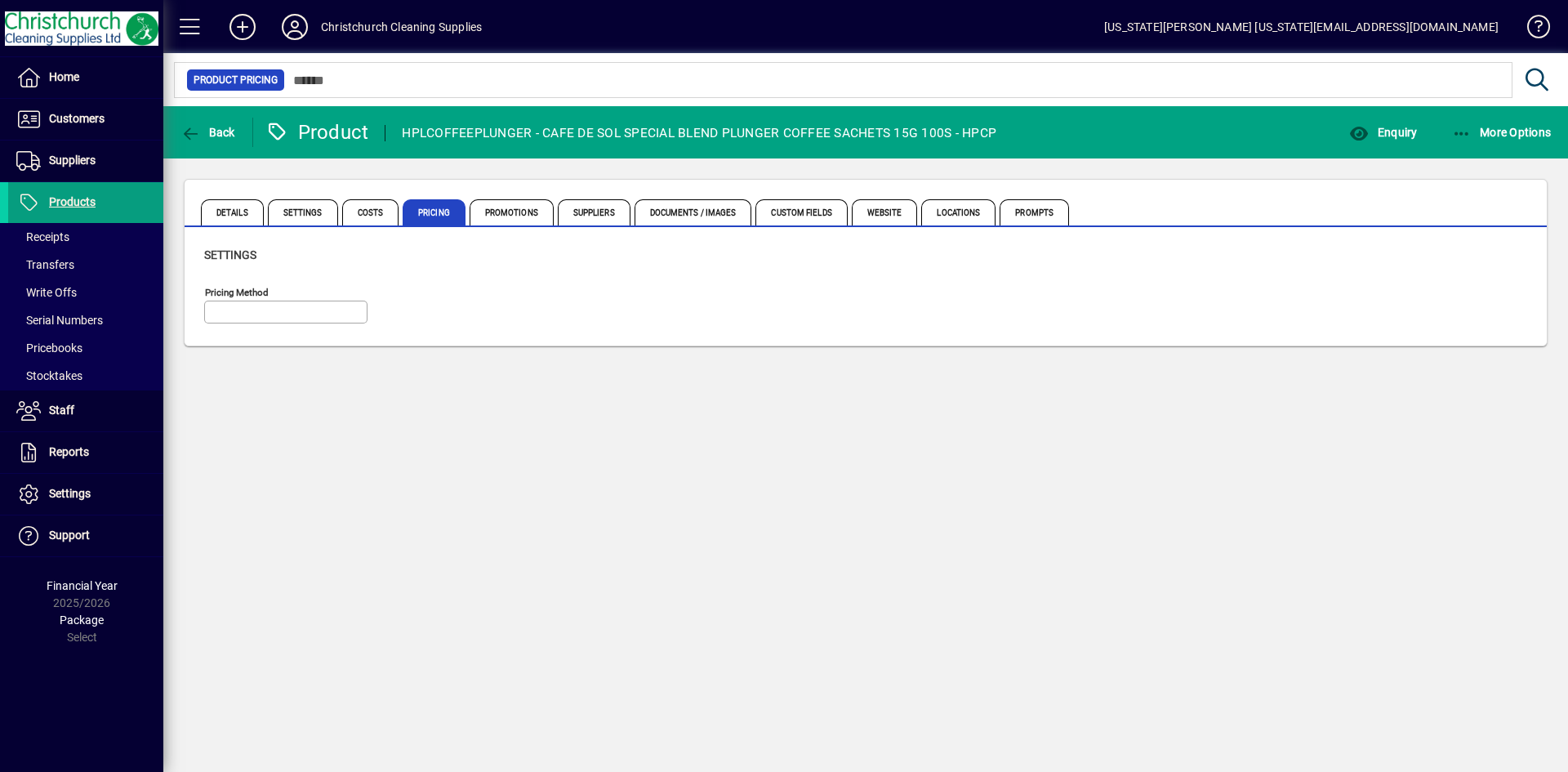
type input "**********"
